Goal: Task Accomplishment & Management: Use online tool/utility

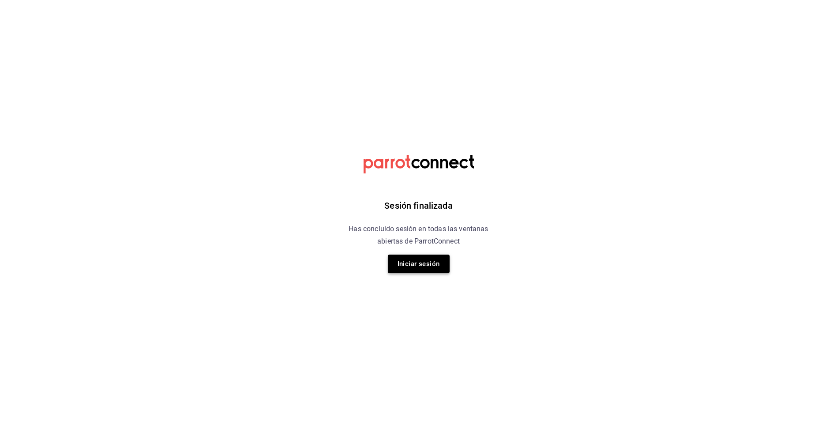
click at [406, 263] on button "Iniciar sesión" at bounding box center [419, 264] width 62 height 19
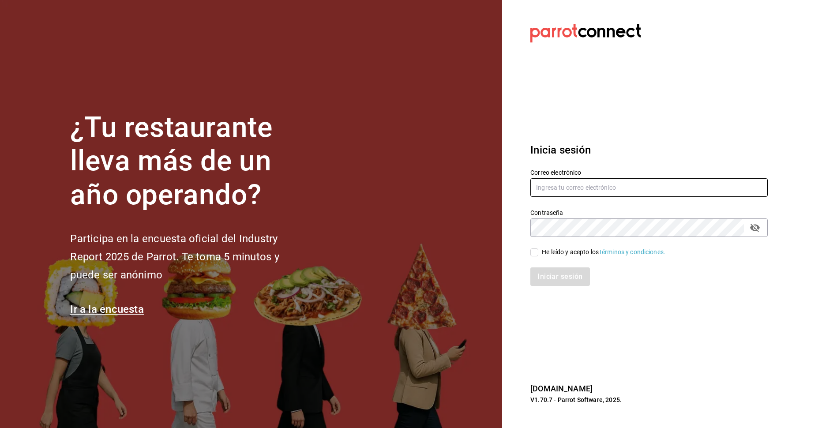
type input "tigre.masaryk@grupocosteno.com"
click at [533, 255] on input "He leído y acepto los Términos y condiciones." at bounding box center [534, 252] width 8 height 8
checkbox input "true"
click at [541, 276] on button "Iniciar sesión" at bounding box center [560, 276] width 60 height 19
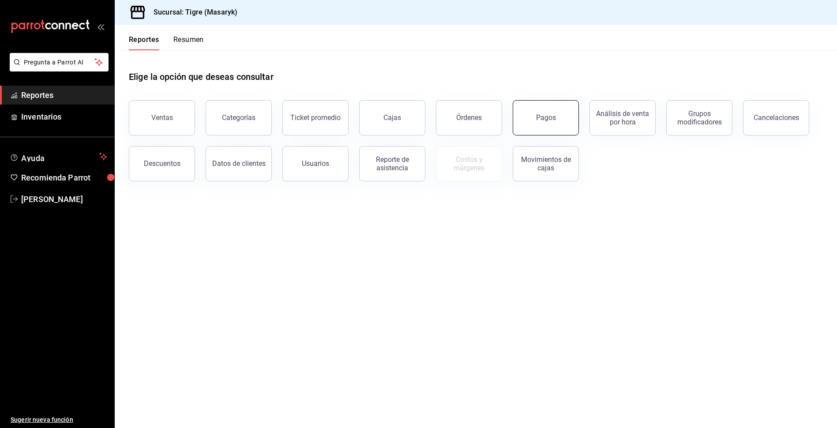
click at [539, 109] on button "Pagos" at bounding box center [546, 117] width 66 height 35
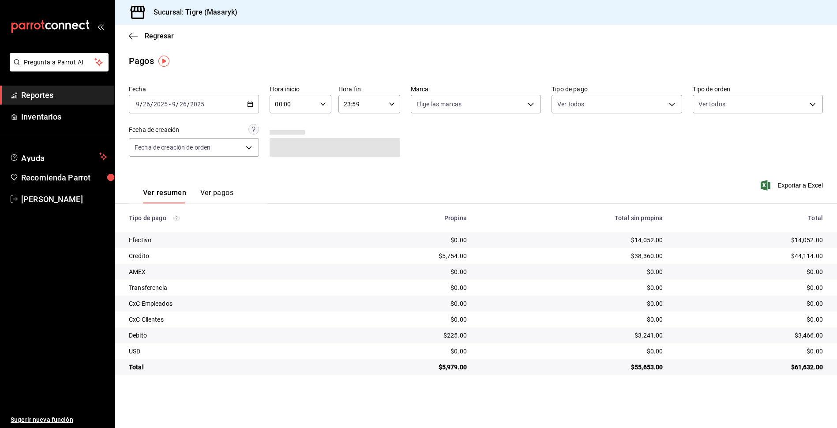
click at [326, 102] on icon "button" at bounding box center [323, 104] width 6 height 6
drag, startPoint x: 285, startPoint y: 157, endPoint x: 312, endPoint y: 123, distance: 44.2
click at [293, 146] on button "07" at bounding box center [284, 143] width 27 height 18
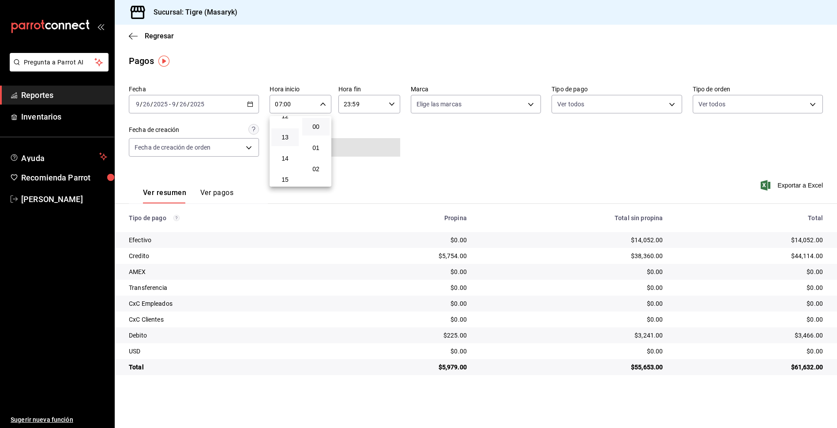
click at [283, 142] on button "13" at bounding box center [284, 137] width 27 height 18
type input "13:00"
click at [475, 158] on div at bounding box center [418, 214] width 837 height 428
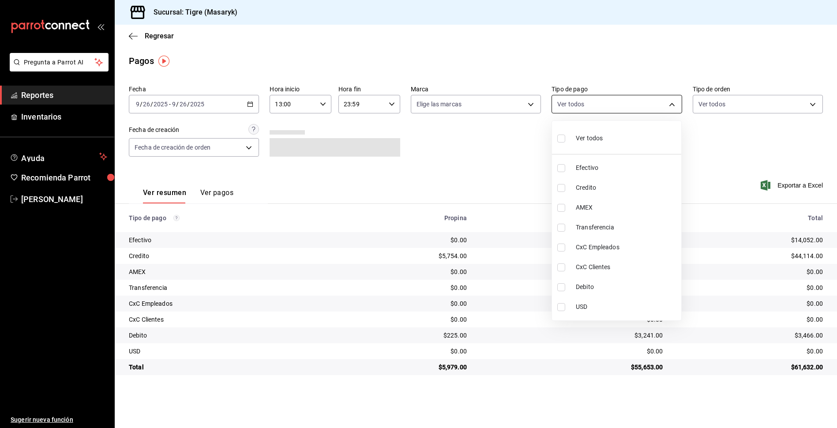
click at [671, 108] on body "Pregunta a Parrot AI Reportes Inventarios Ayuda Recomienda Parrot Tigre Masaryk…" at bounding box center [418, 214] width 837 height 428
click at [559, 138] on input "checkbox" at bounding box center [561, 139] width 8 height 8
checkbox input "true"
type input "68cfb1b9-f6b2-44be-9d19-cf144159f8e2,563f51c4-7c0d-43b6-837e-e895ac41548e,d9472…"
checkbox input "true"
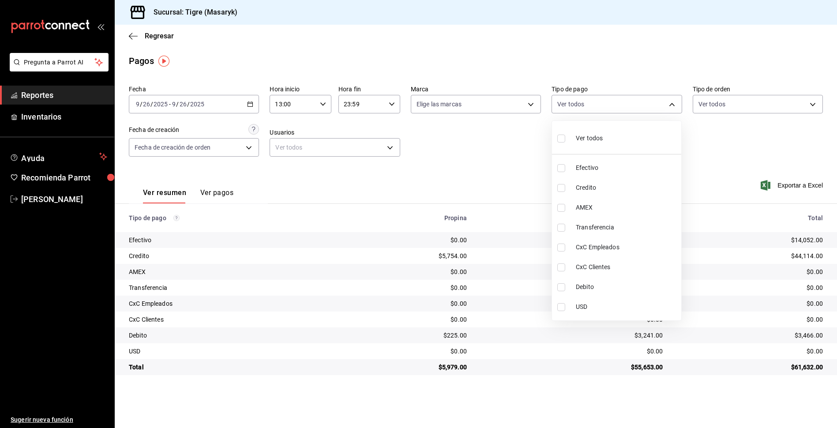
checkbox input "true"
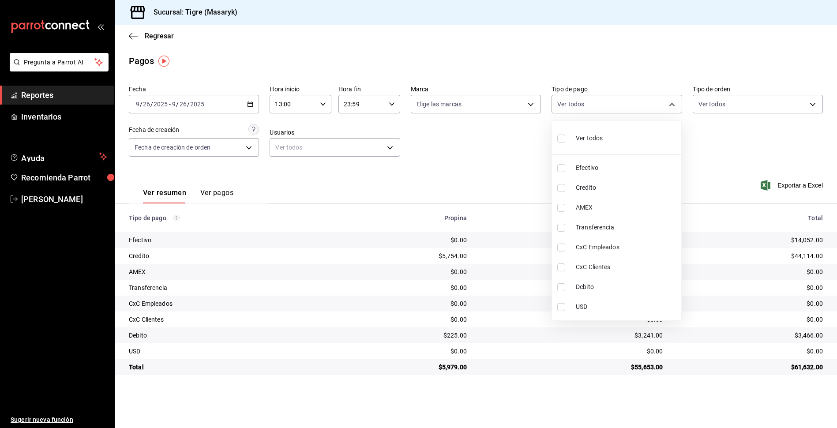
checkbox input "true"
click at [537, 146] on div at bounding box center [418, 214] width 837 height 428
